Goal: Information Seeking & Learning: Learn about a topic

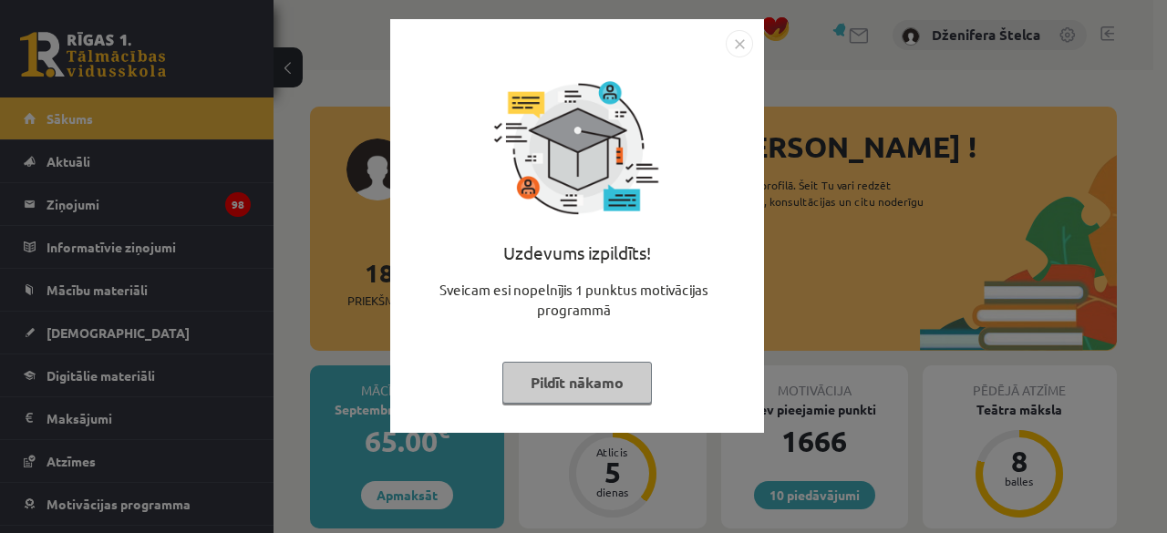
click at [562, 373] on button "Pildīt nākamo" at bounding box center [576, 383] width 149 height 42
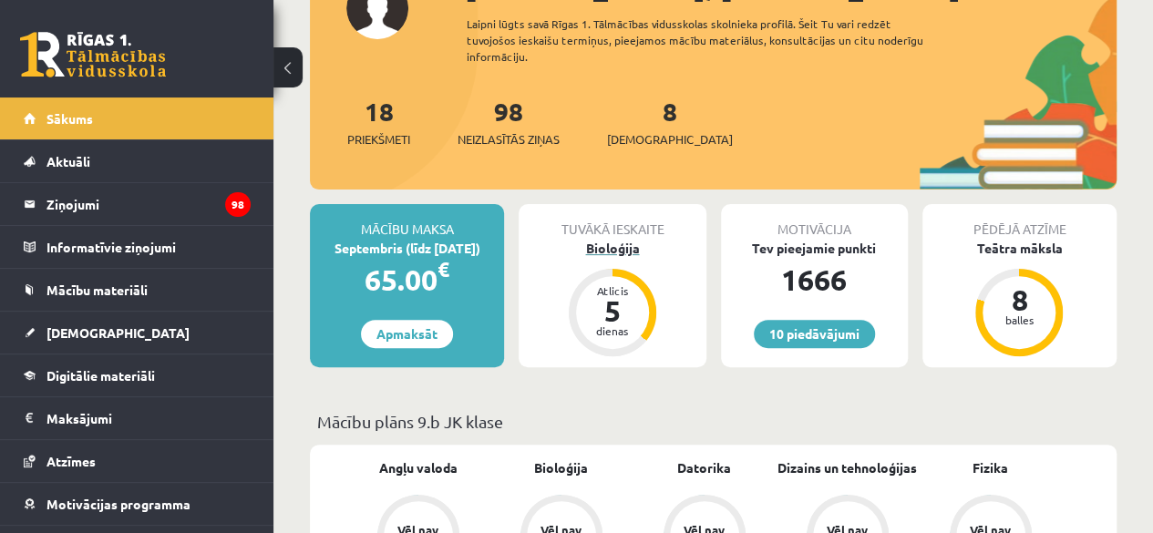
scroll to position [162, 0]
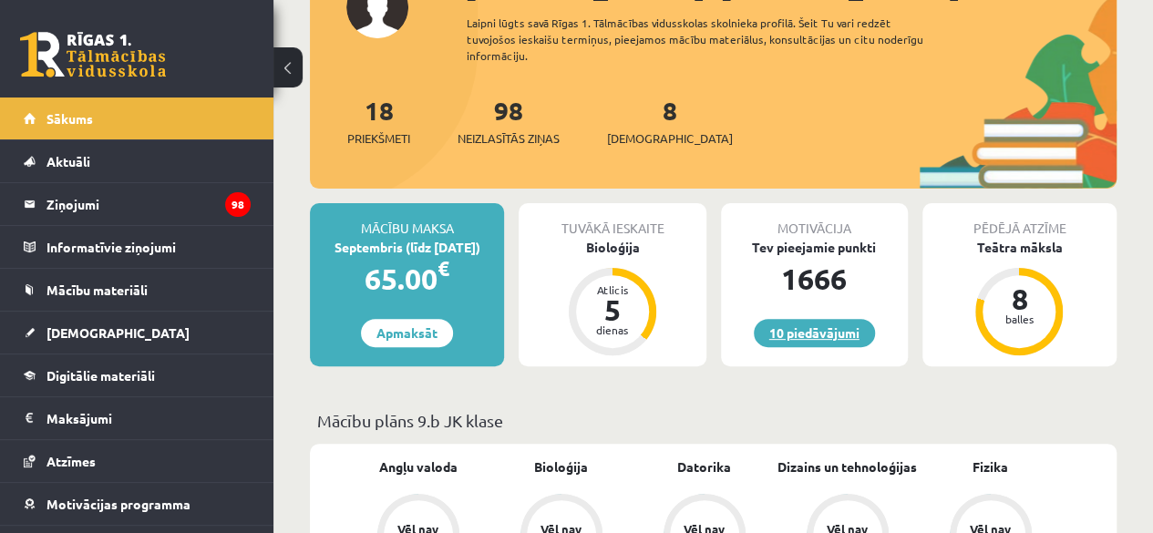
click at [812, 335] on link "10 piedāvājumi" at bounding box center [814, 333] width 121 height 28
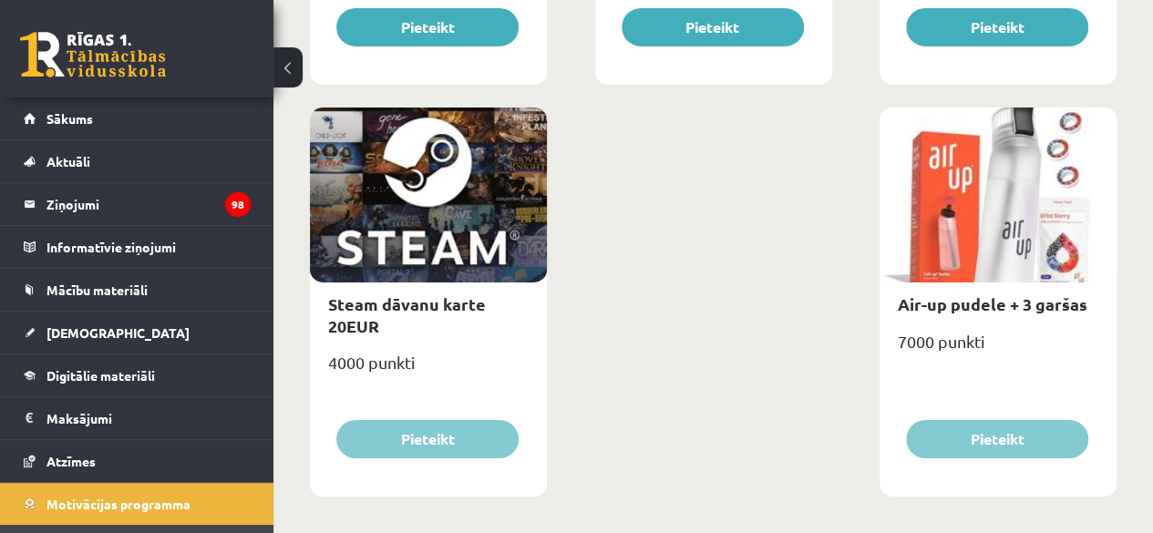
scroll to position [3079, 0]
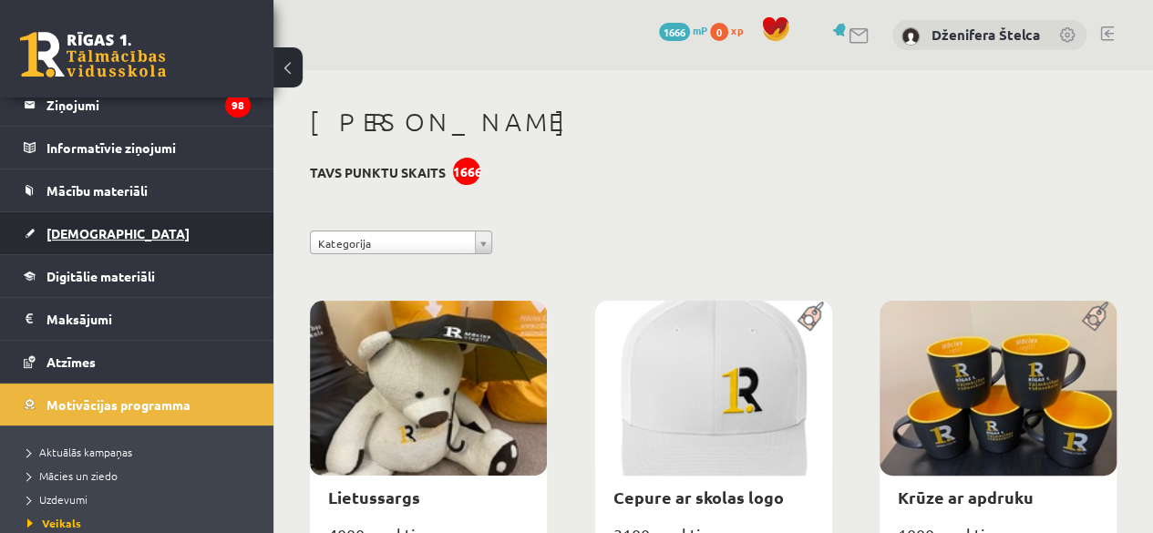
scroll to position [100, 0]
click at [106, 228] on link "[DEMOGRAPHIC_DATA]" at bounding box center [137, 232] width 227 height 42
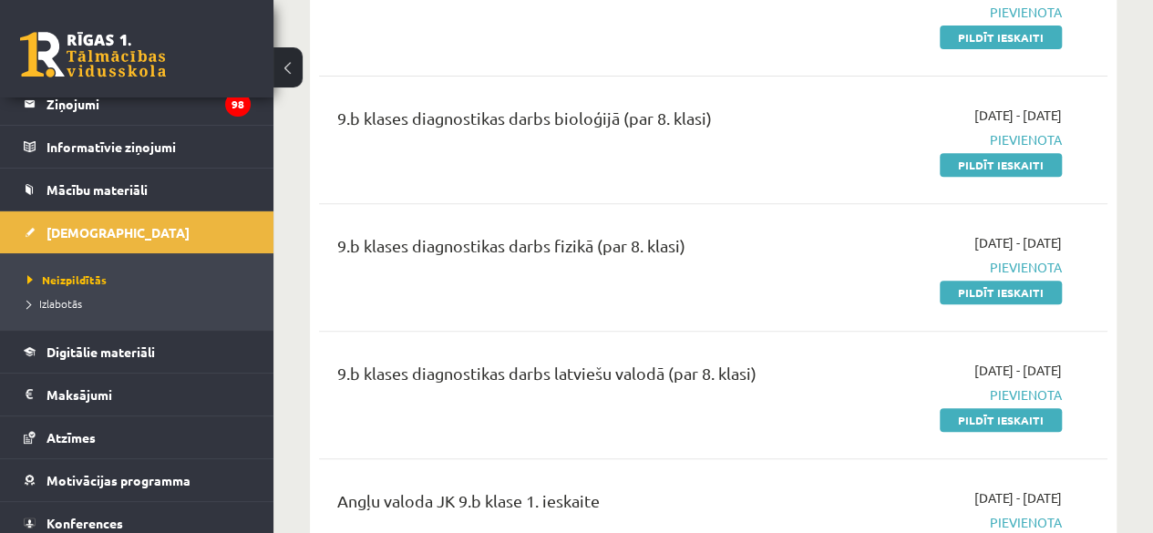
scroll to position [284, 0]
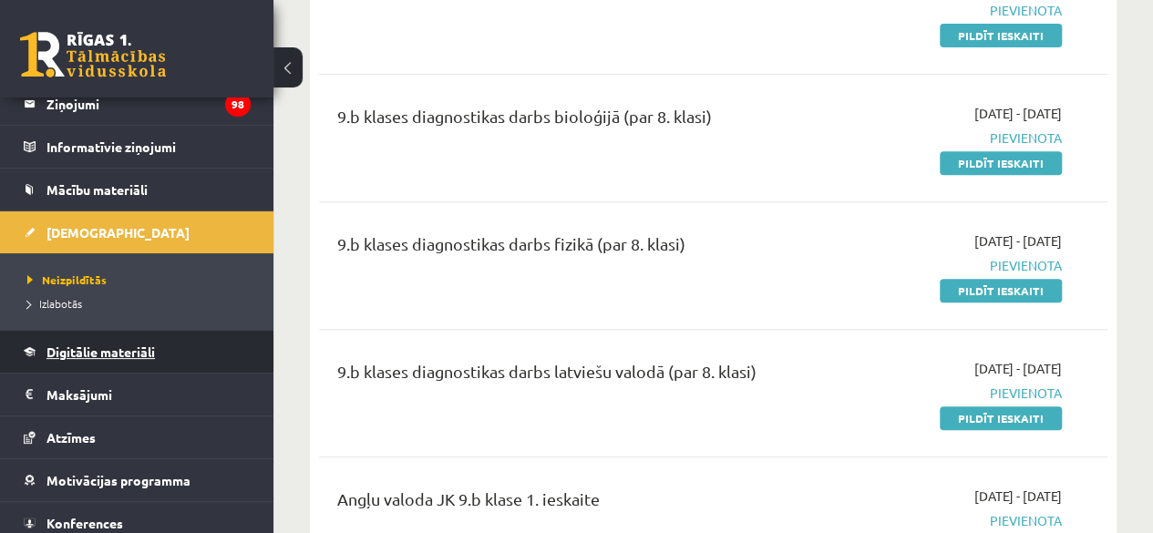
click at [203, 355] on link "Digitālie materiāli" at bounding box center [137, 352] width 227 height 42
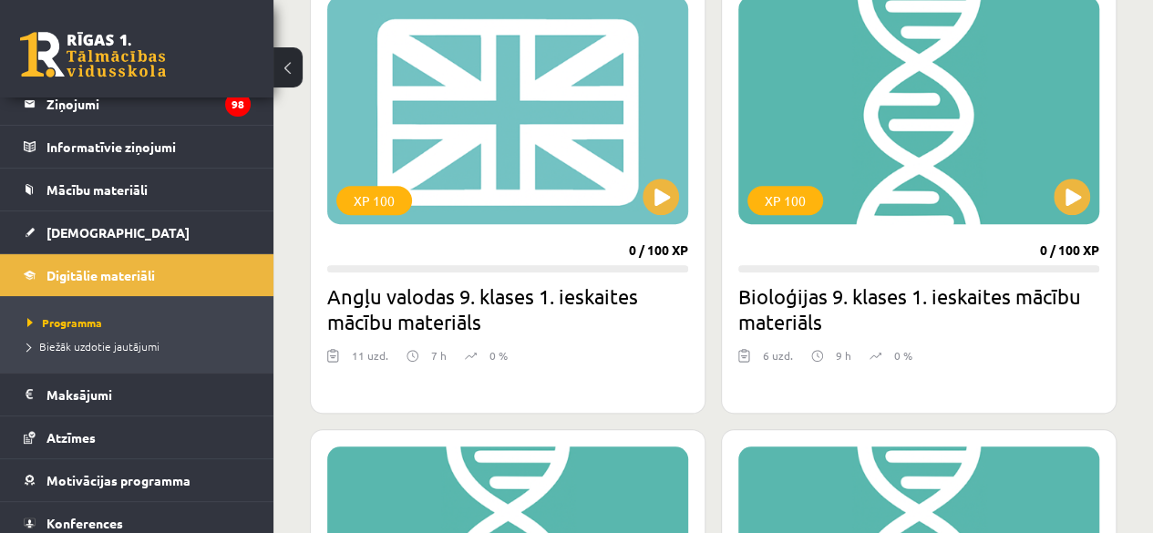
scroll to position [540, 0]
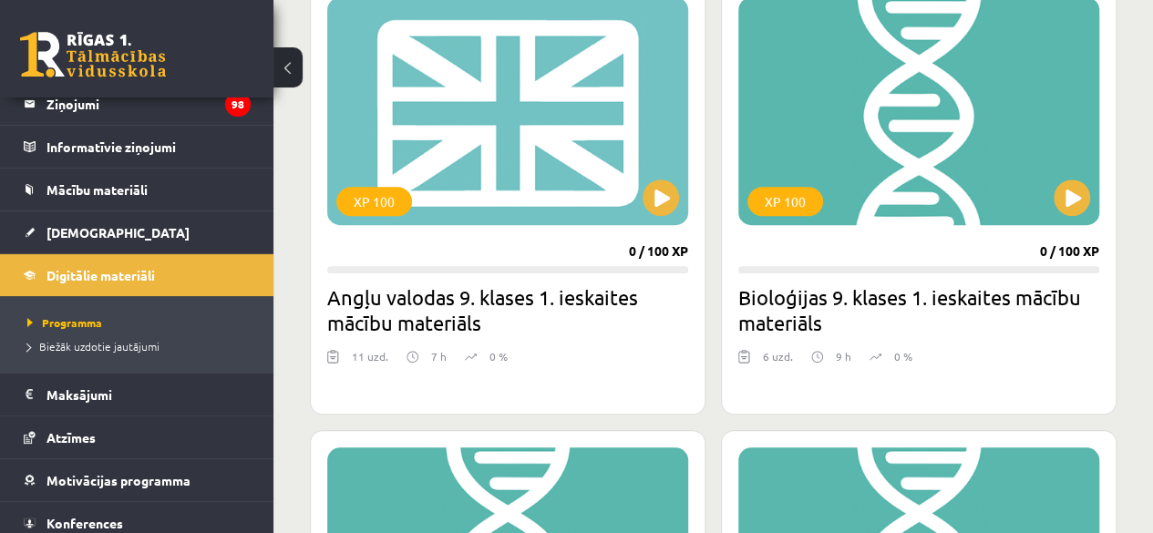
click at [645, 180] on div "XP 100" at bounding box center [507, 111] width 361 height 228
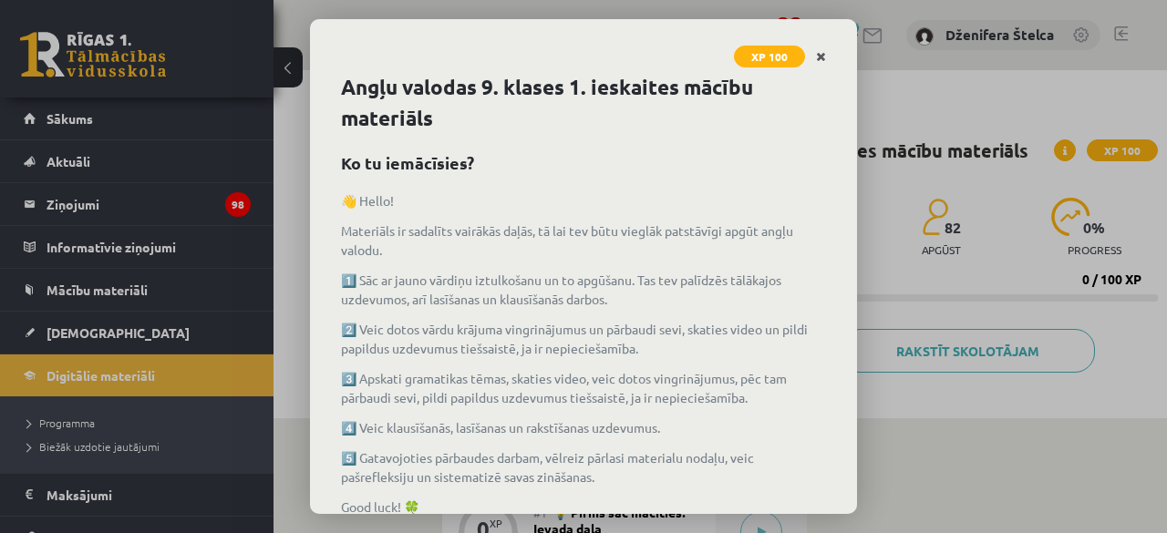
click at [819, 56] on icon "Close" at bounding box center [821, 57] width 10 height 13
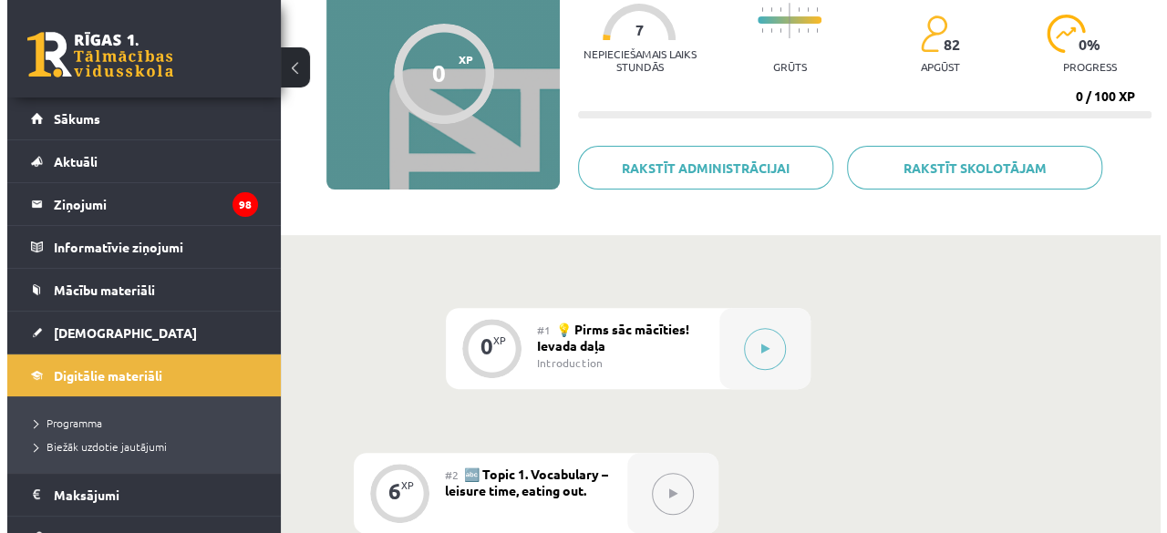
scroll to position [259, 0]
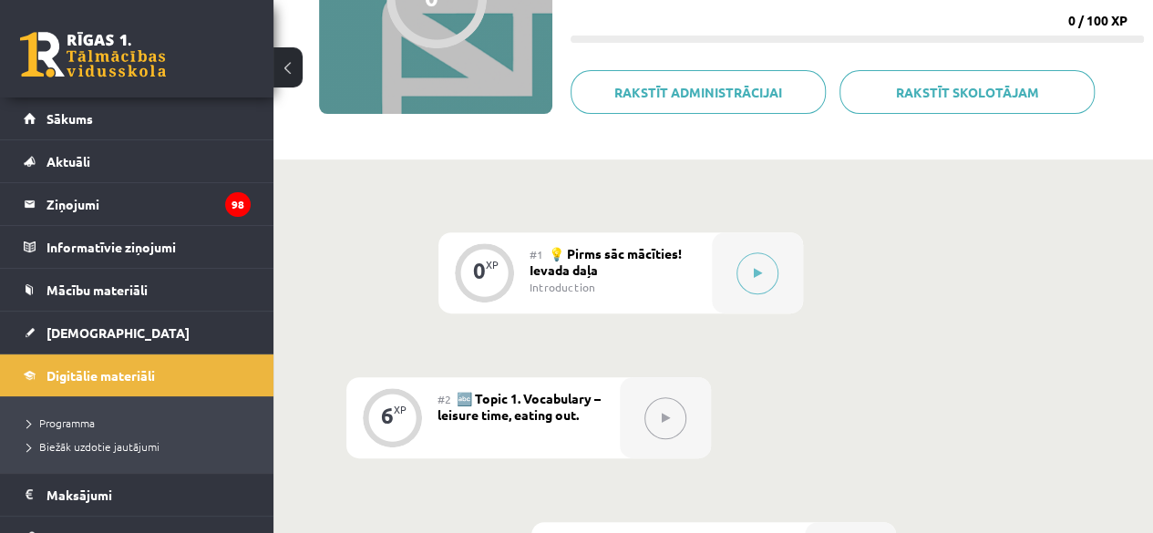
click at [775, 279] on button at bounding box center [758, 274] width 42 height 42
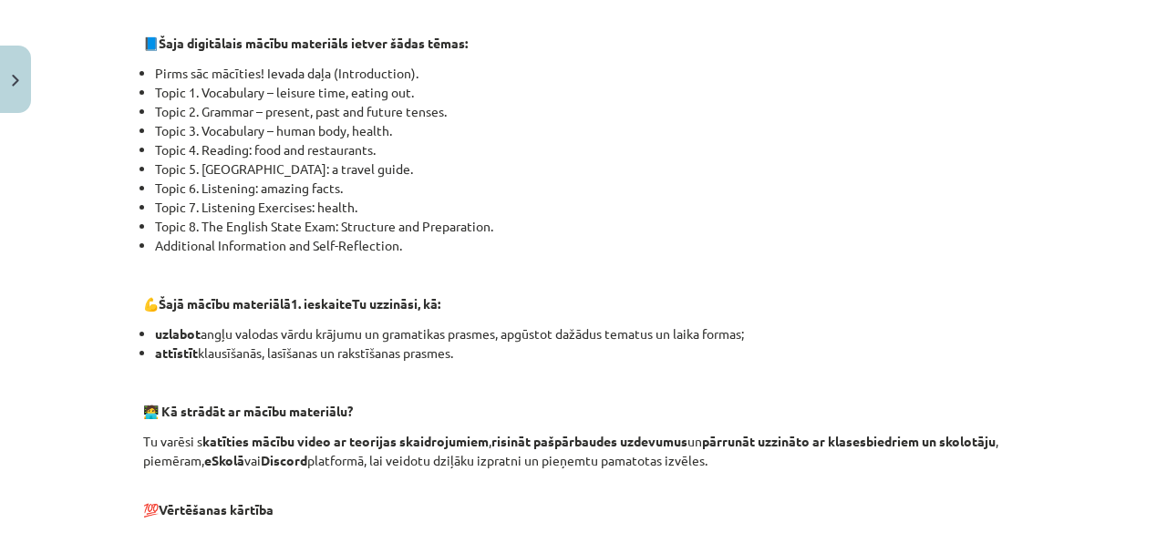
scroll to position [840, 0]
